Goal: Information Seeking & Learning: Learn about a topic

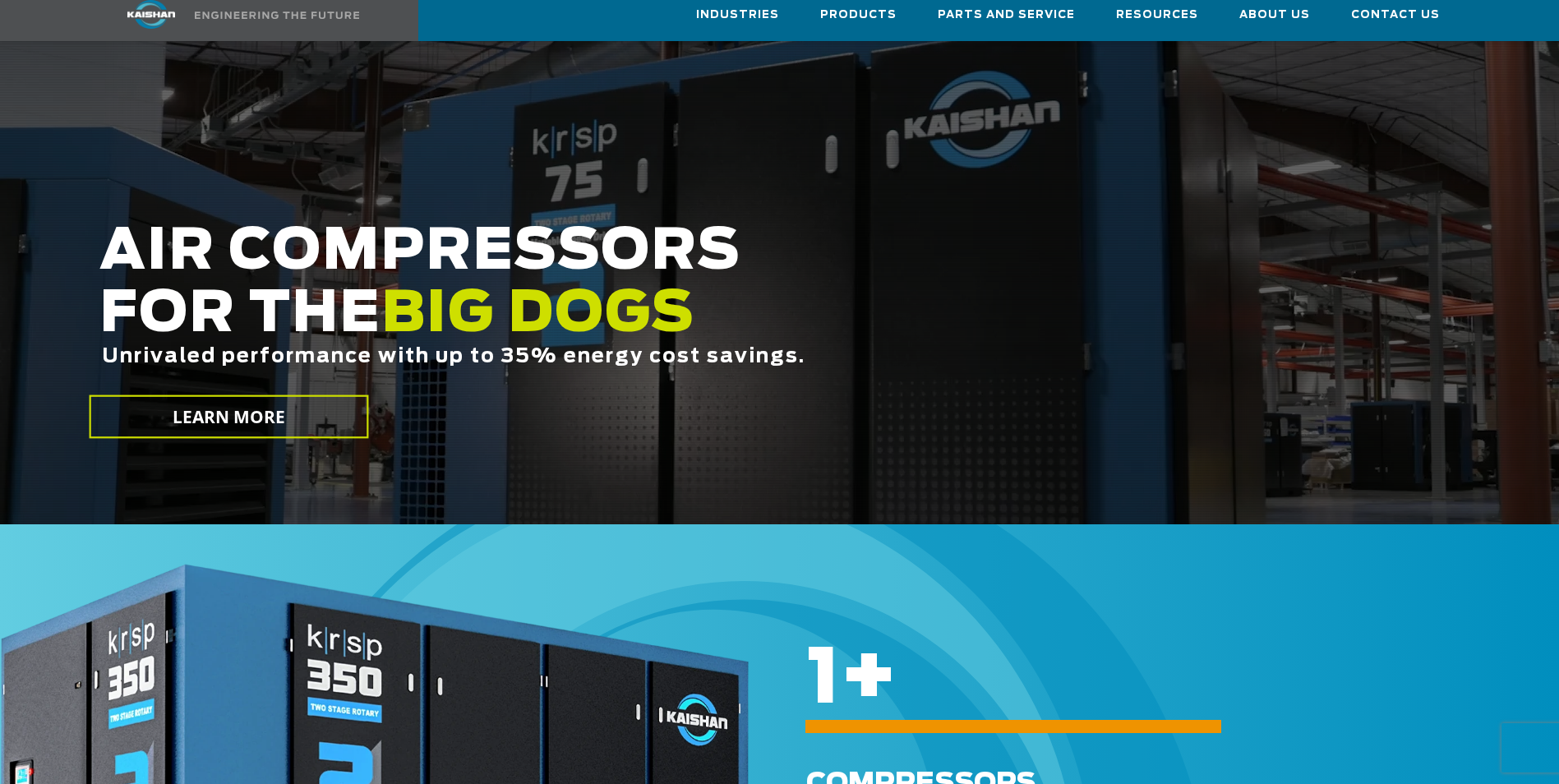
scroll to position [328, 0]
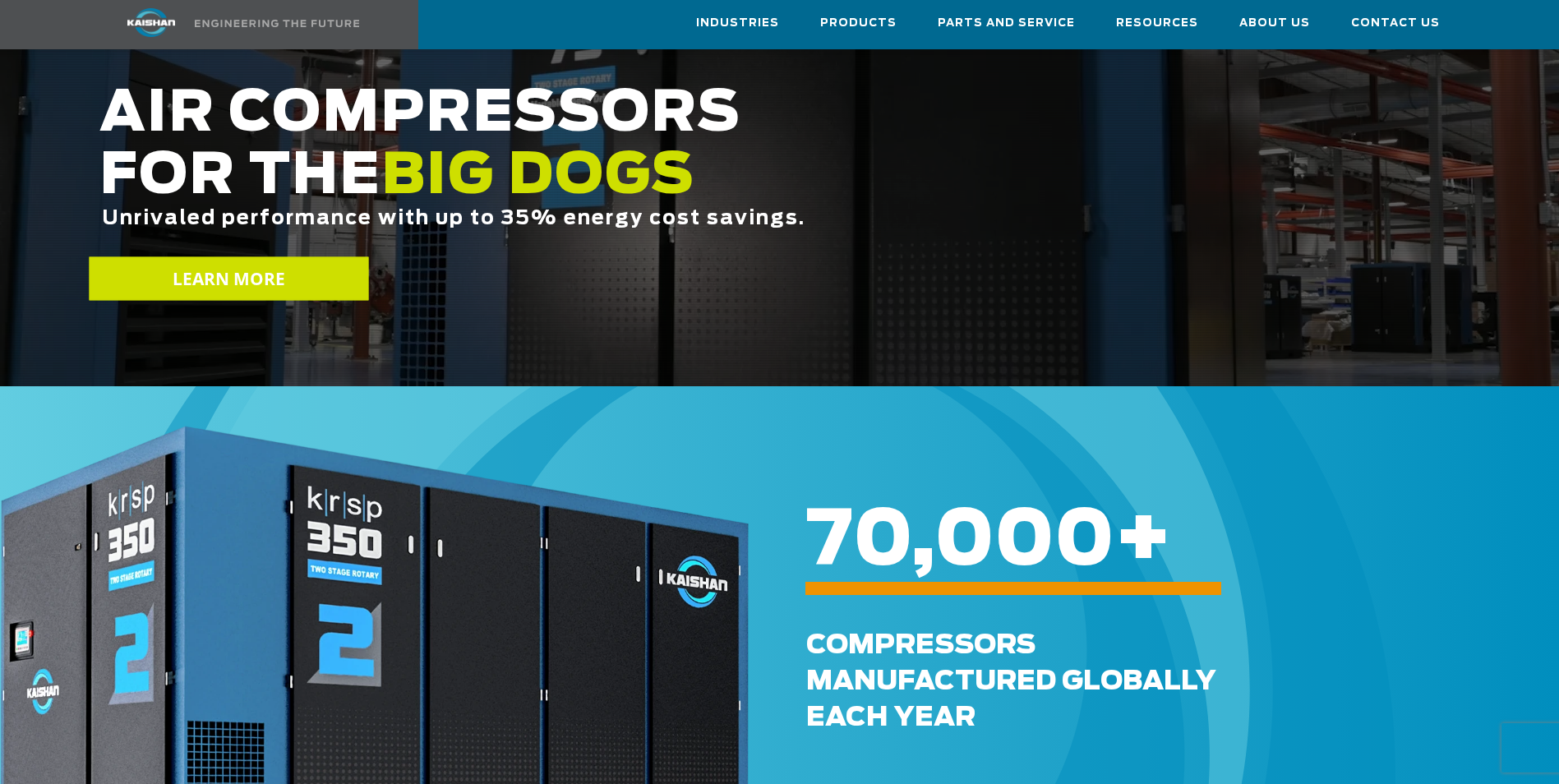
click at [209, 267] on span "LEARN MORE" at bounding box center [228, 278] width 113 height 24
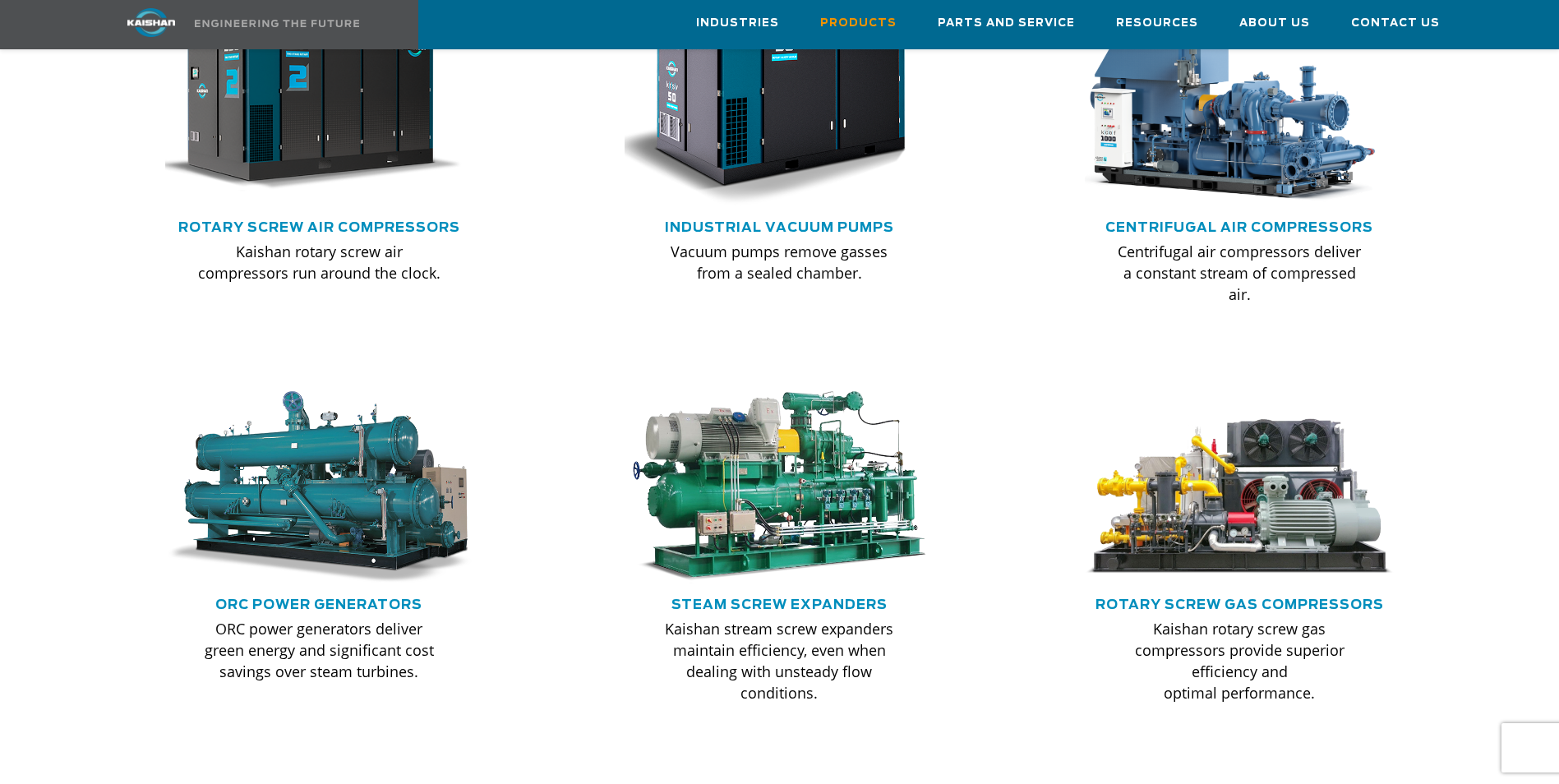
scroll to position [1068, 0]
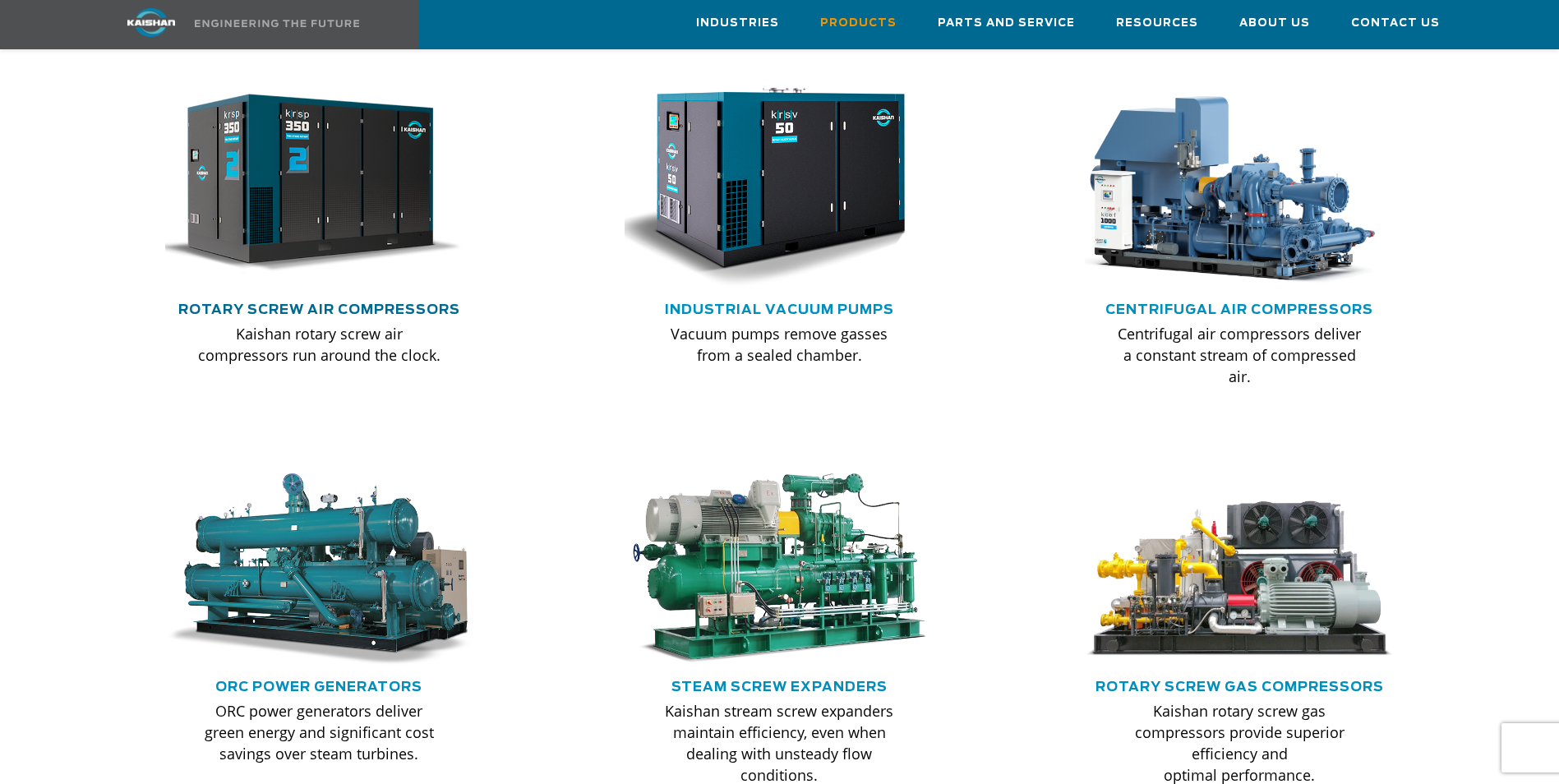
click at [364, 303] on link "Rotary Screw Air Compressors" at bounding box center [319, 309] width 282 height 13
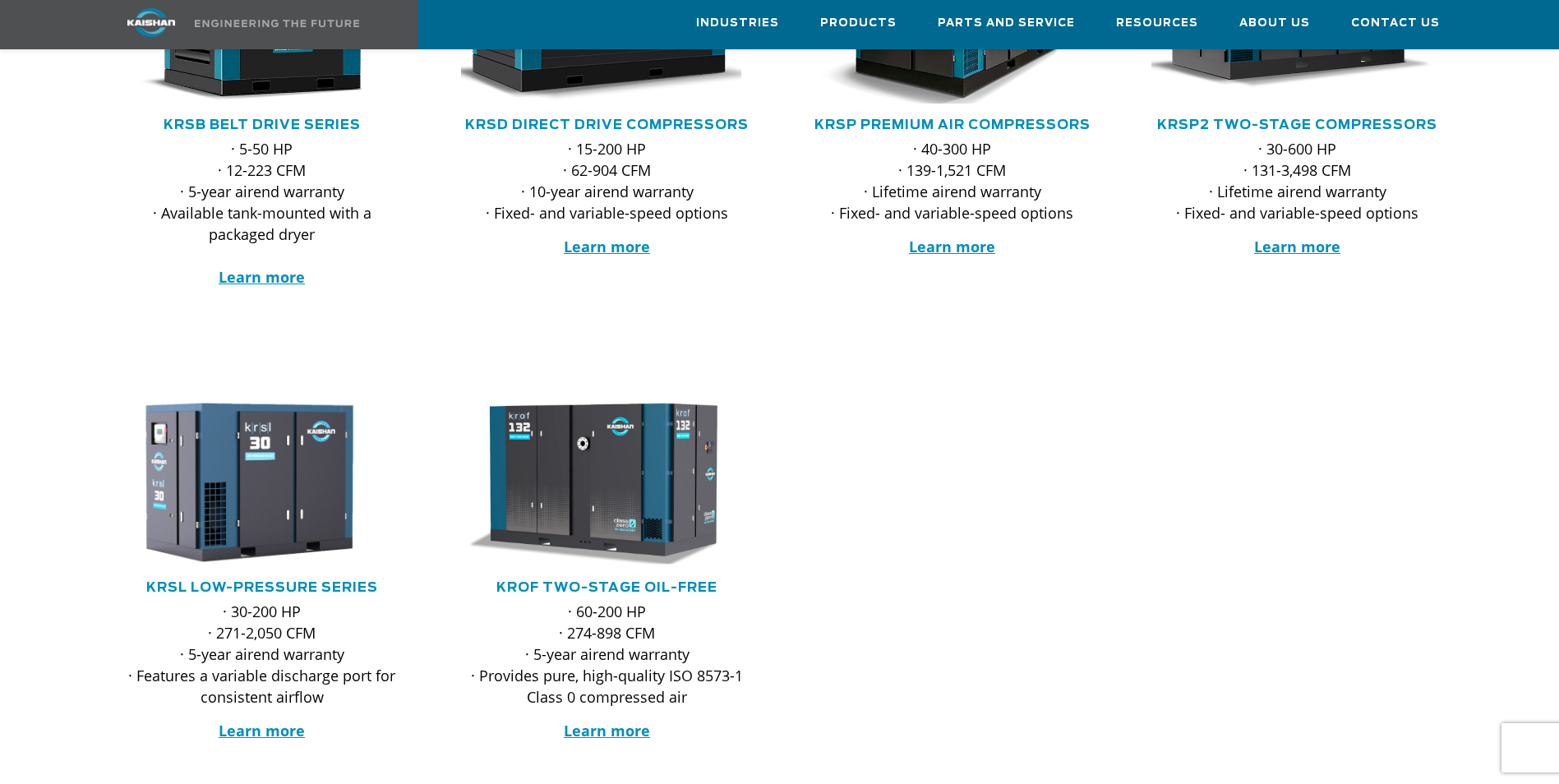
scroll to position [575, 0]
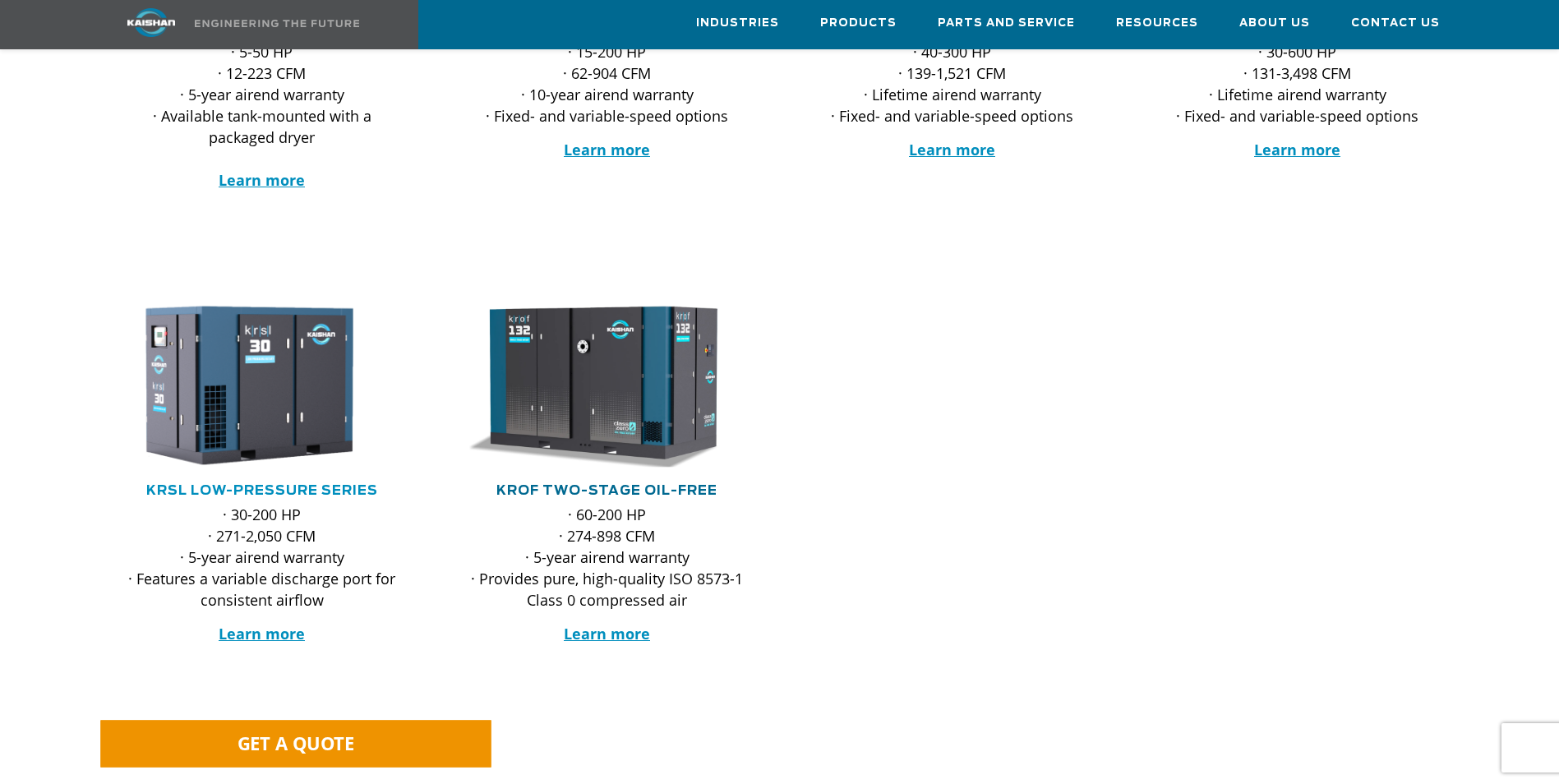
click at [563, 484] on link "KROF TWO-STAGE OIL-FREE" at bounding box center [607, 490] width 221 height 13
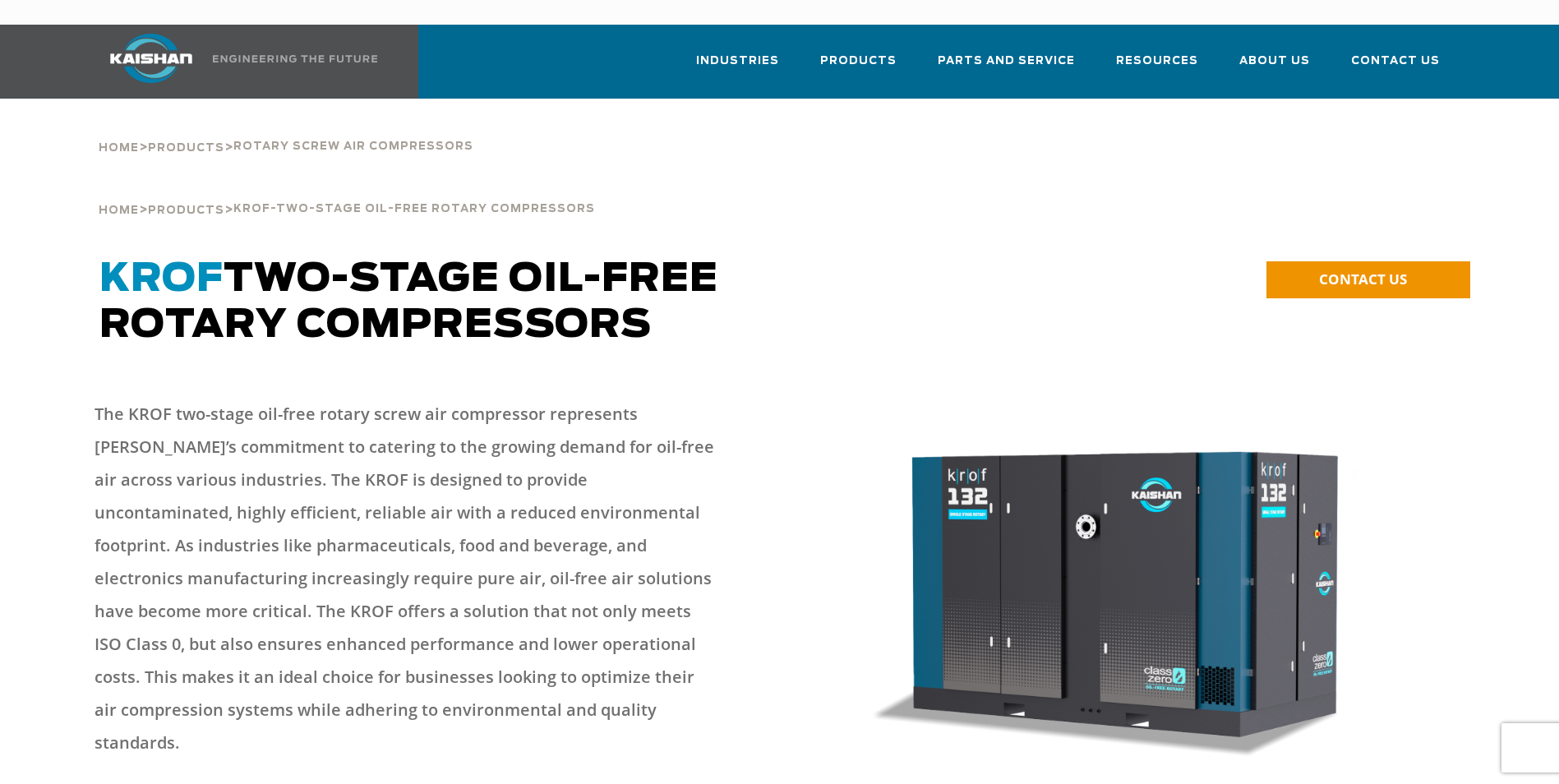
click at [690, 469] on p "The KROF two-stage oil-free rotary screw air compressor represents [PERSON_NAME…" at bounding box center [405, 579] width 620 height 362
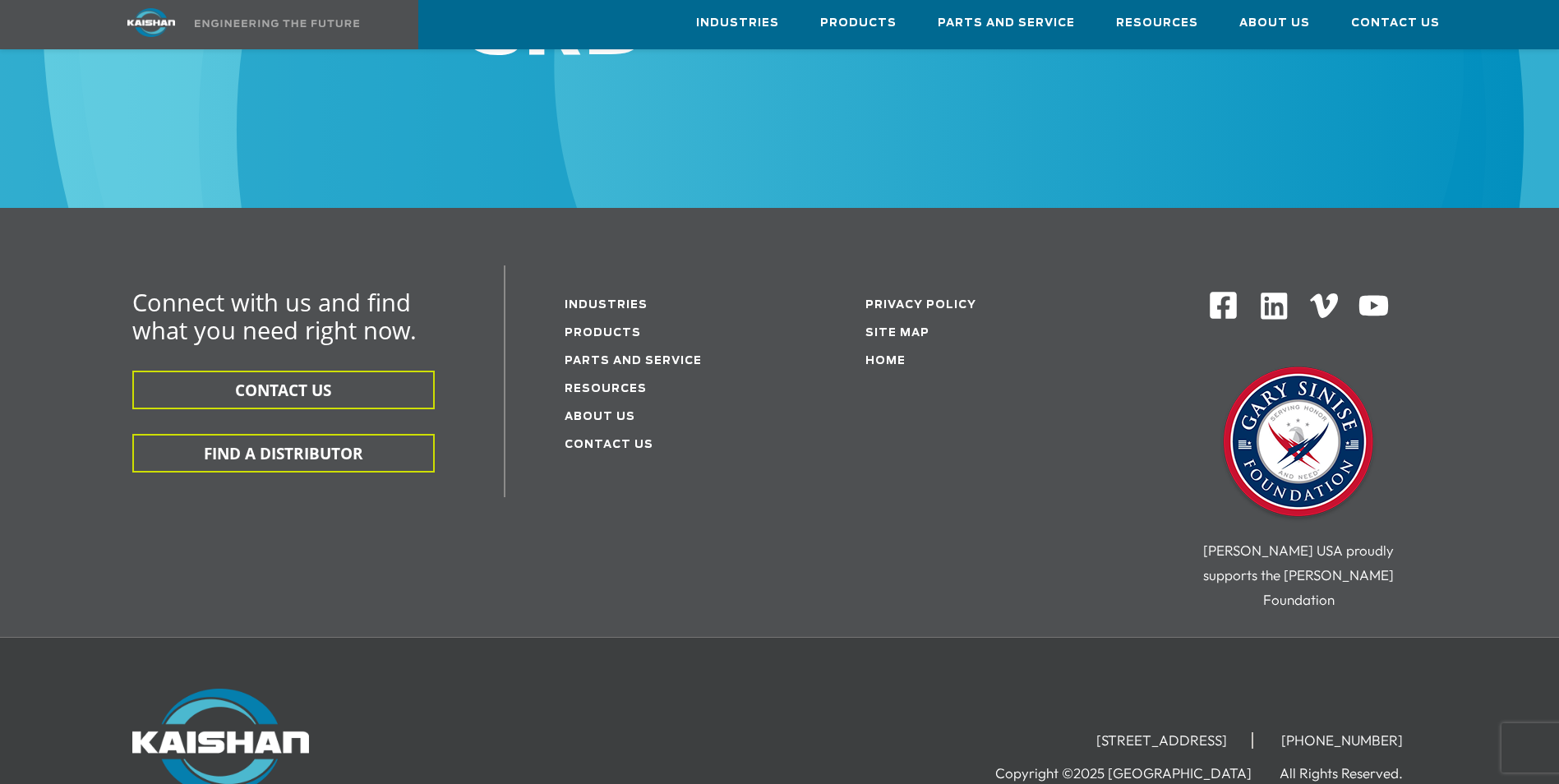
scroll to position [5877, 0]
